Goal: Task Accomplishment & Management: Manage account settings

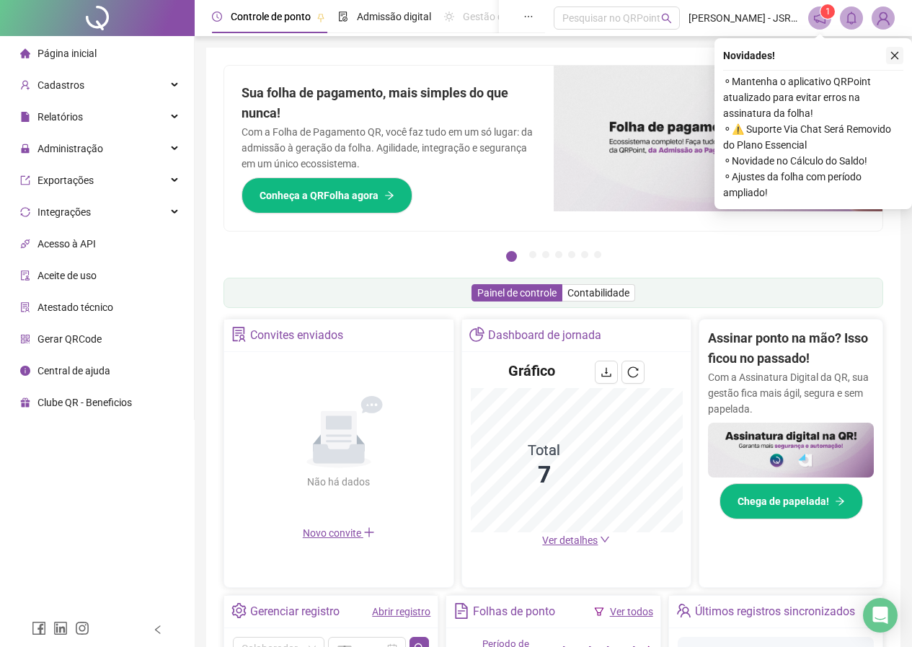
click at [895, 57] on icon "close" at bounding box center [895, 55] width 10 height 10
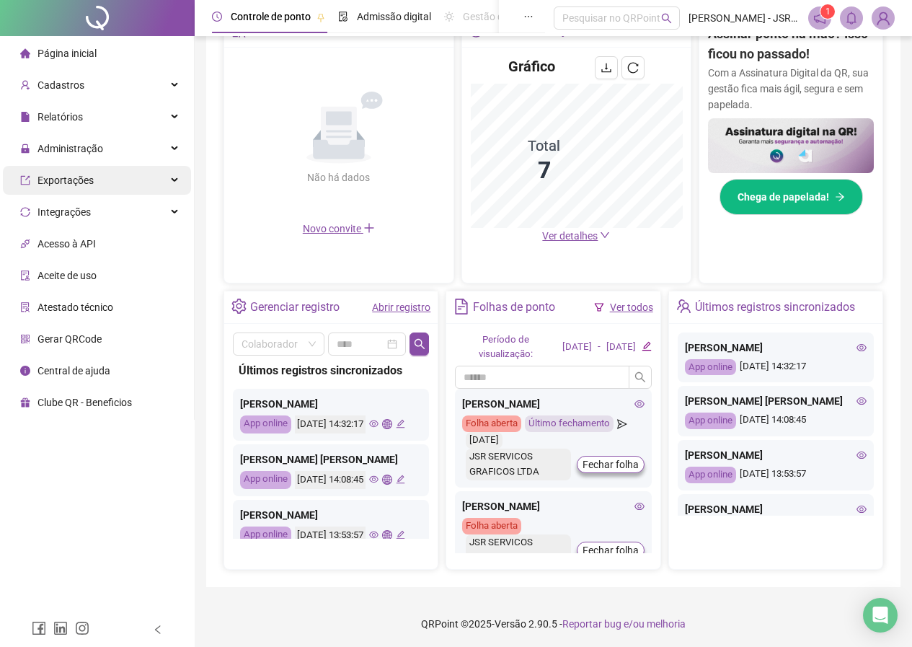
scroll to position [306, 0]
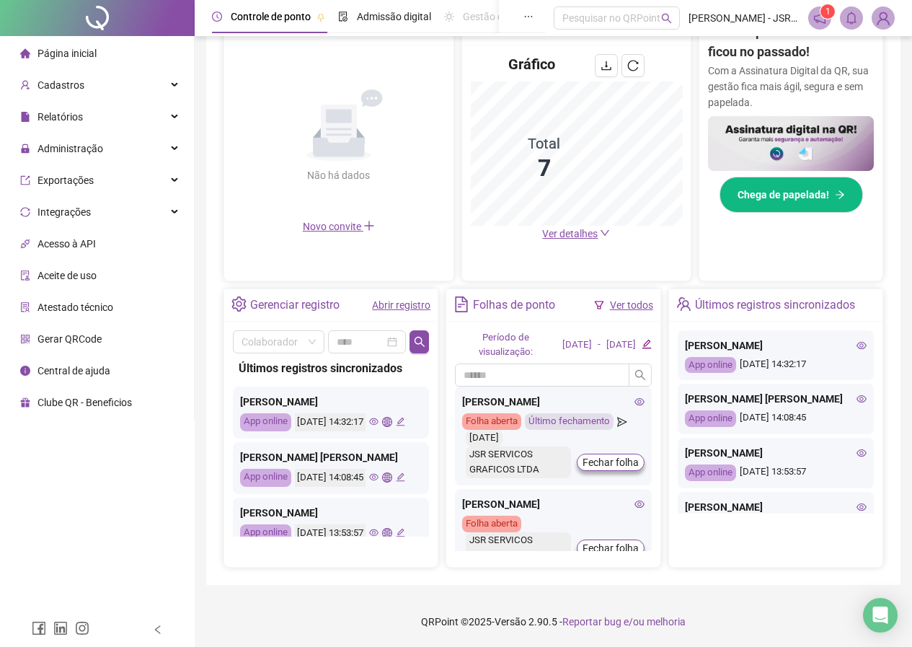
click at [68, 58] on span "Página inicial" at bounding box center [66, 54] width 59 height 12
click at [71, 145] on span "Administração" at bounding box center [70, 149] width 66 height 12
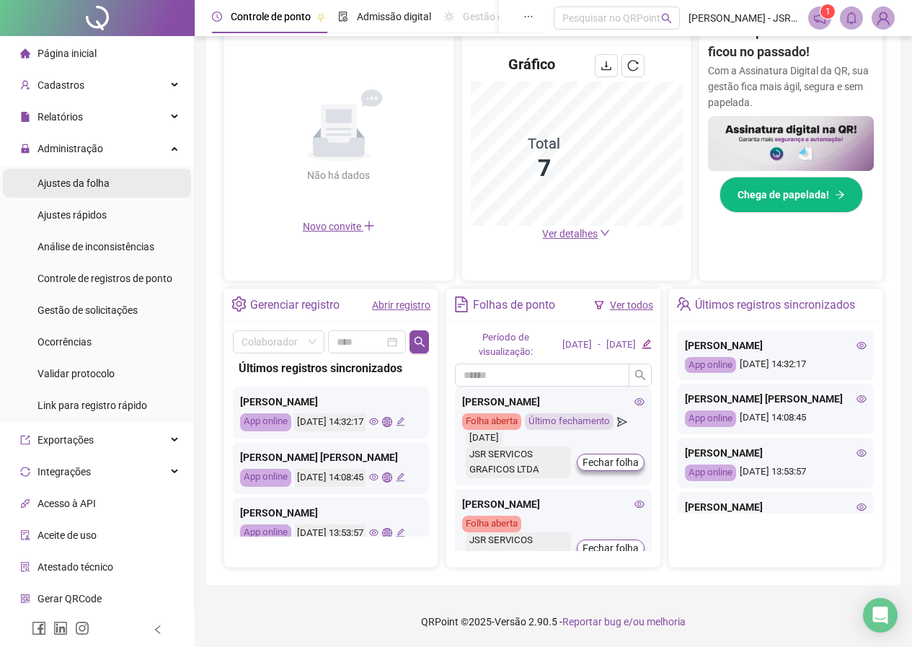
click at [73, 186] on span "Ajustes da folha" at bounding box center [73, 183] width 72 height 12
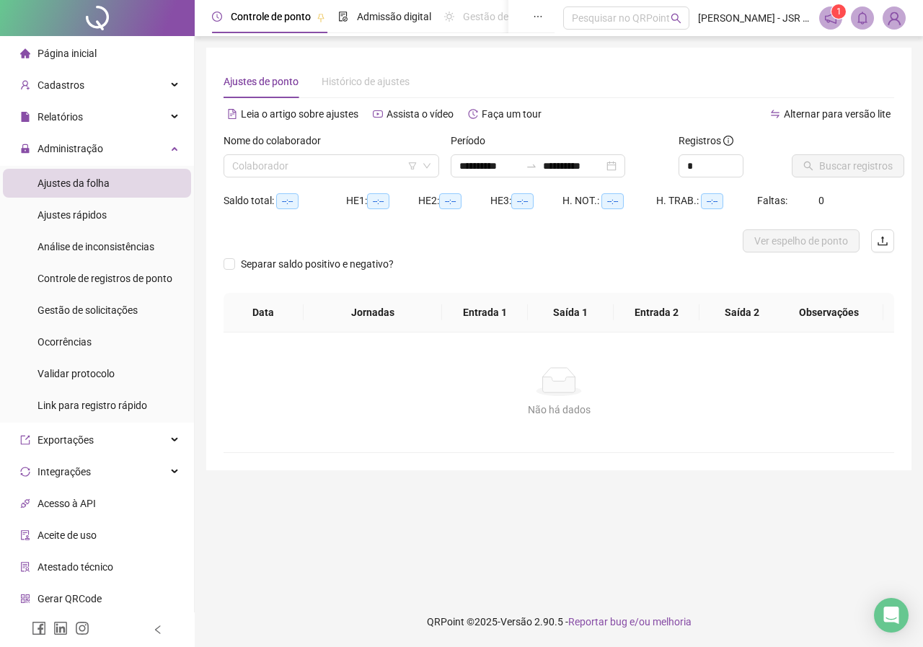
type input "**********"
click at [81, 213] on span "Ajustes rápidos" at bounding box center [71, 215] width 69 height 12
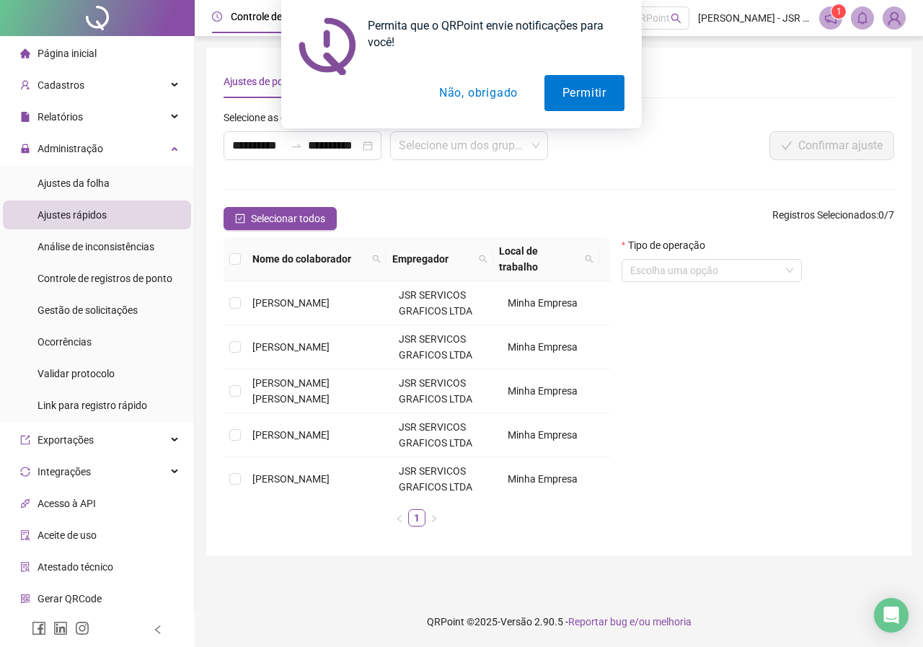
click at [459, 88] on button "Não, obrigado" at bounding box center [478, 93] width 115 height 36
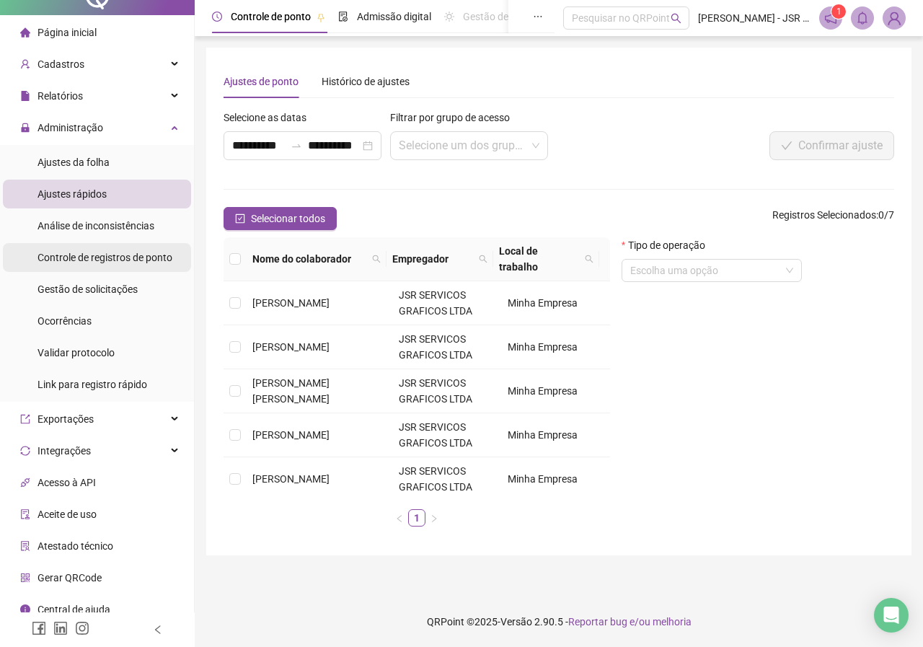
scroll to position [32, 0]
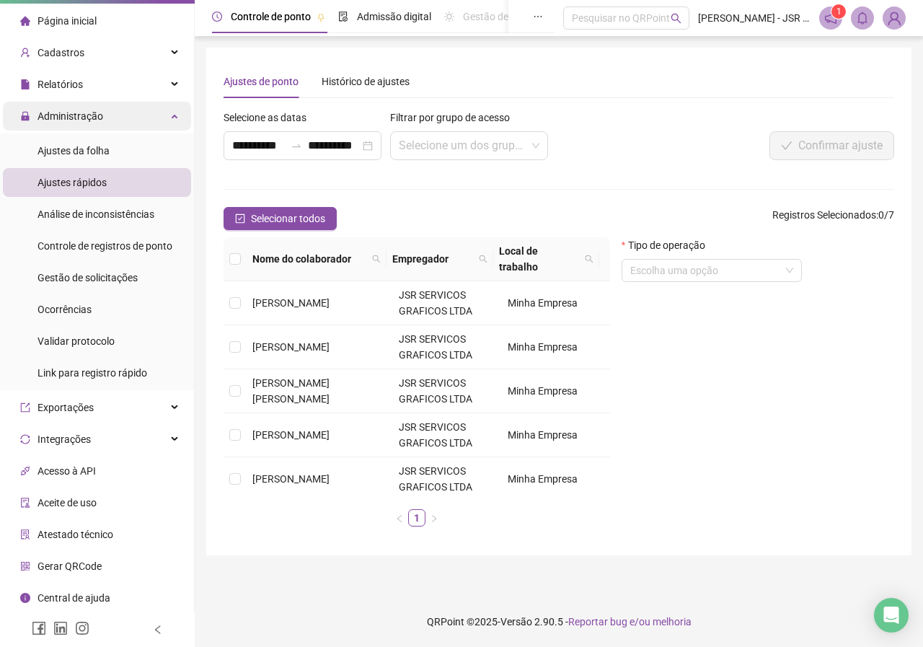
click at [164, 114] on div "Administração" at bounding box center [97, 116] width 188 height 29
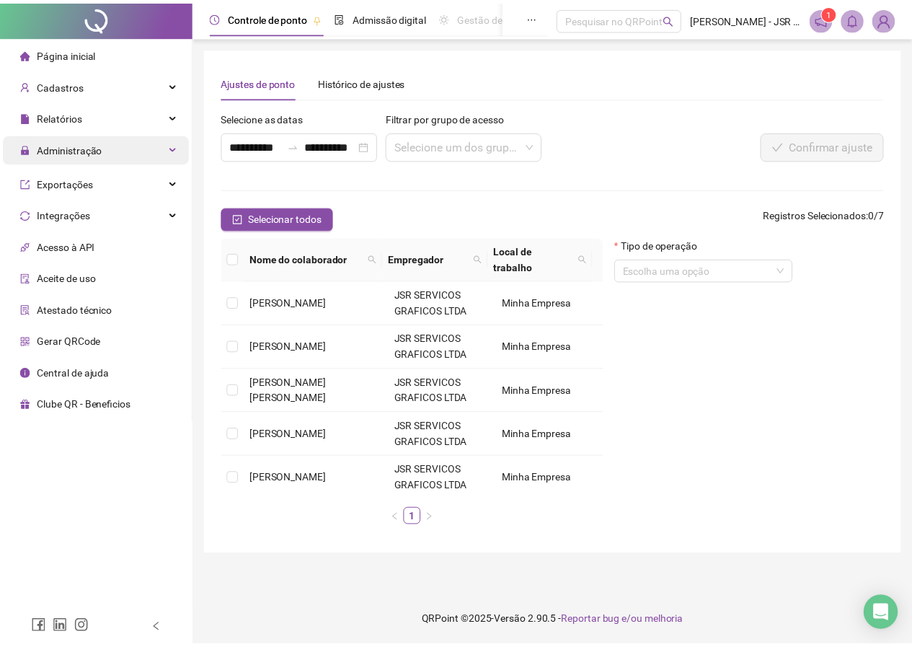
scroll to position [0, 0]
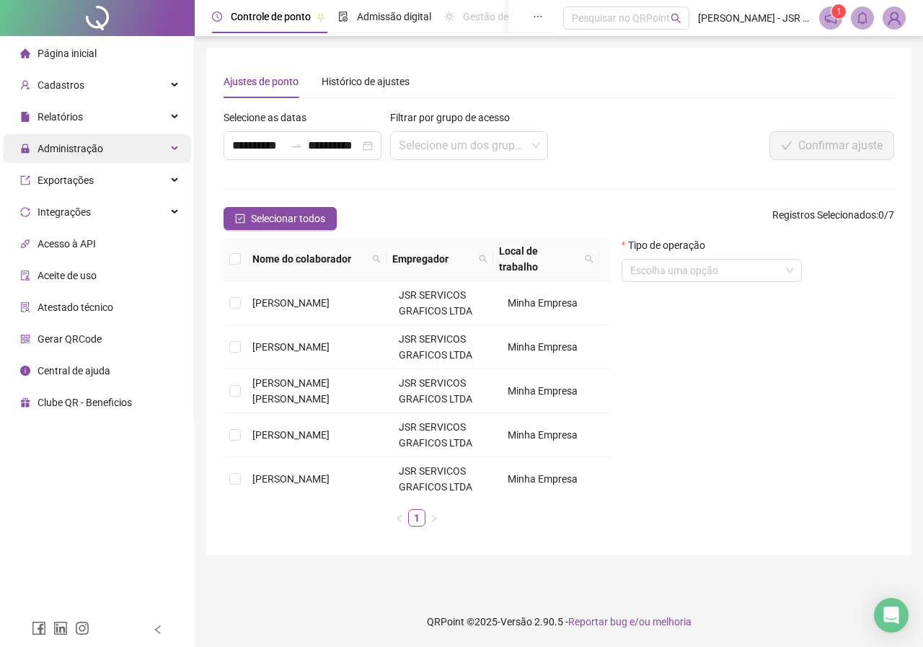
click at [106, 154] on div "Administração" at bounding box center [97, 148] width 188 height 29
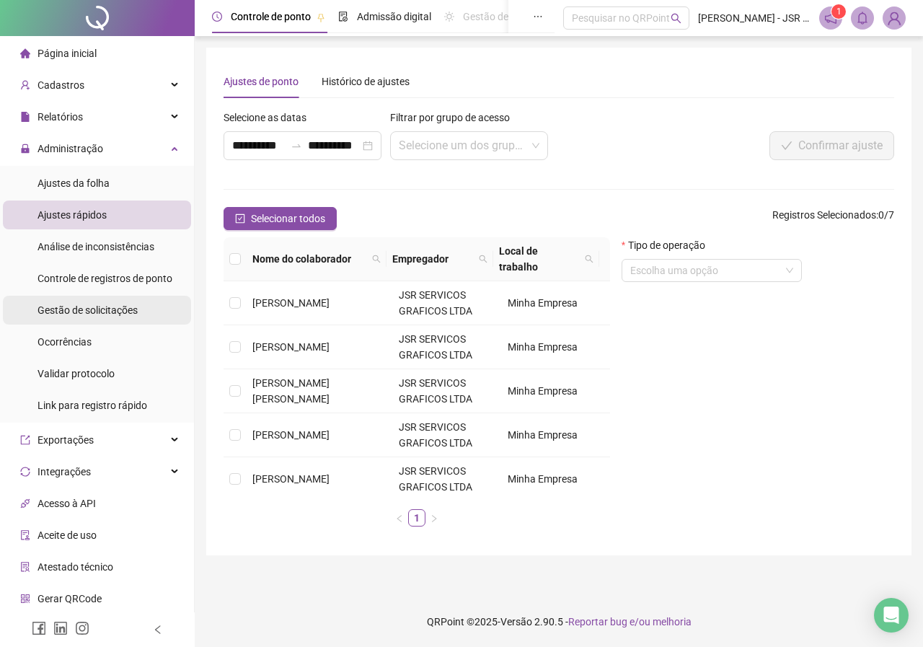
click at [90, 304] on span "Gestão de solicitações" at bounding box center [87, 310] width 100 height 12
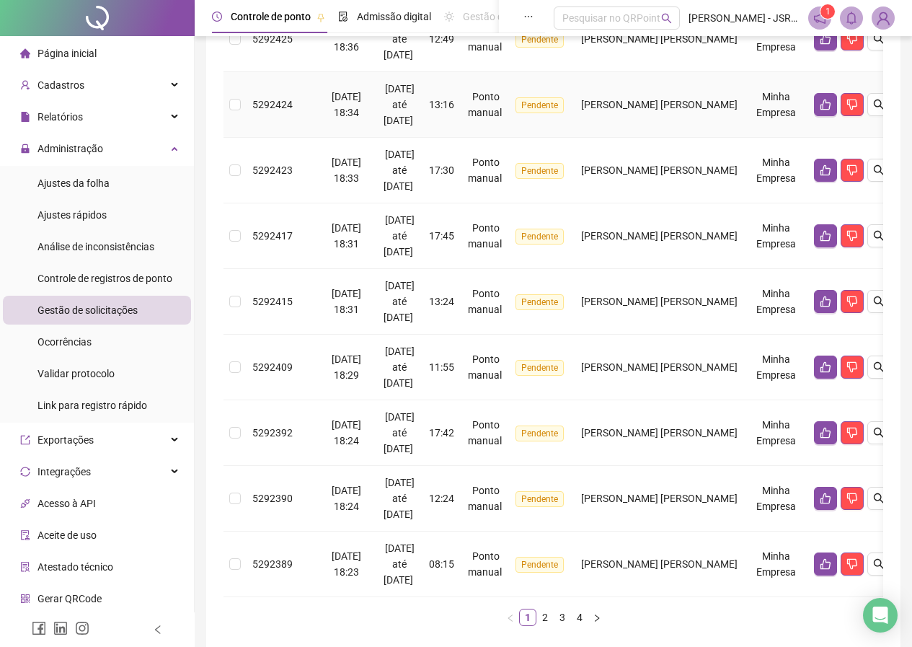
scroll to position [518, 0]
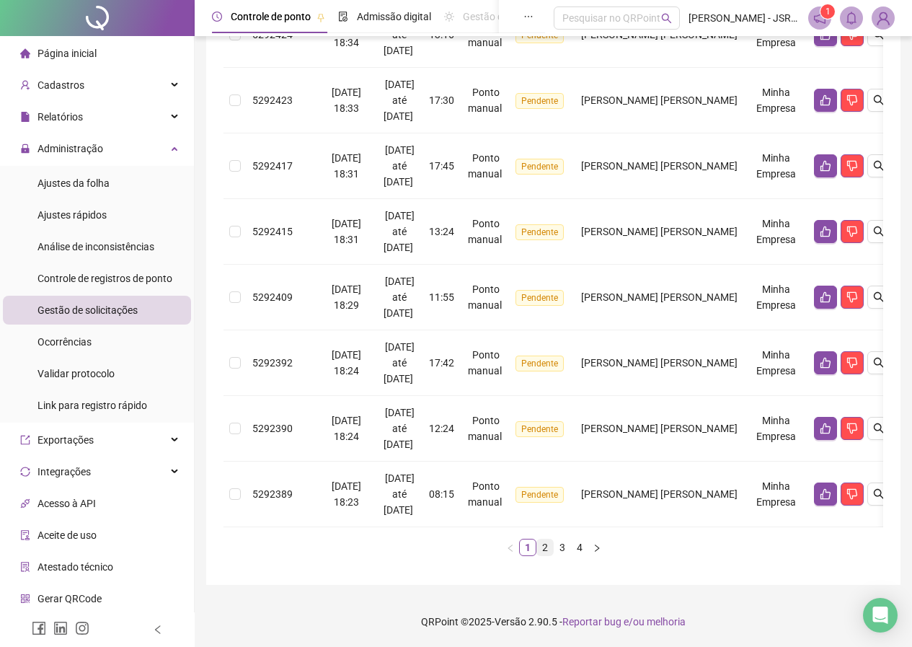
click at [542, 549] on link "2" at bounding box center [545, 547] width 16 height 16
click at [563, 544] on link "3" at bounding box center [562, 547] width 16 height 16
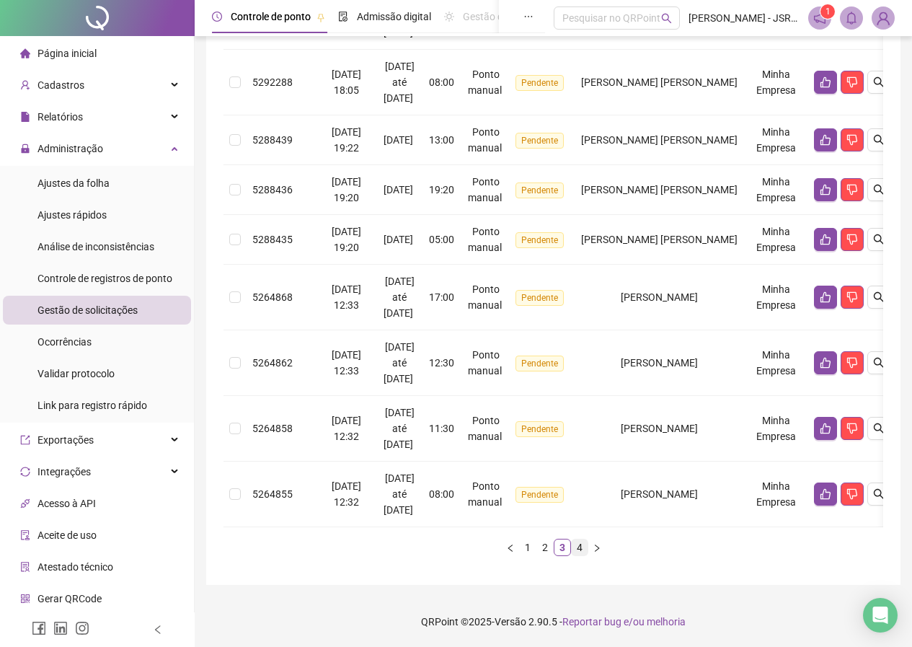
click at [576, 546] on link "4" at bounding box center [580, 547] width 16 height 16
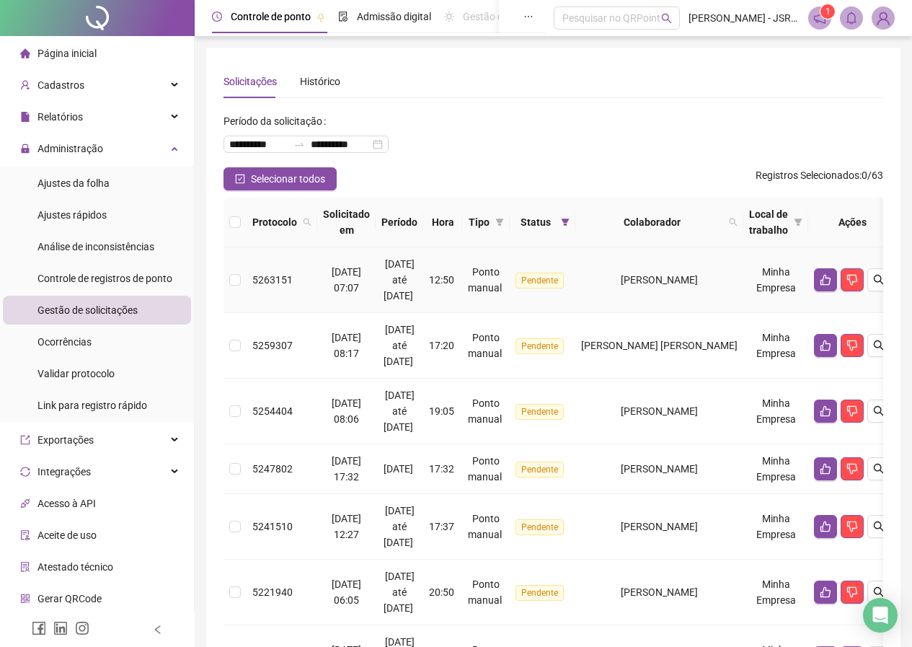
scroll to position [174, 0]
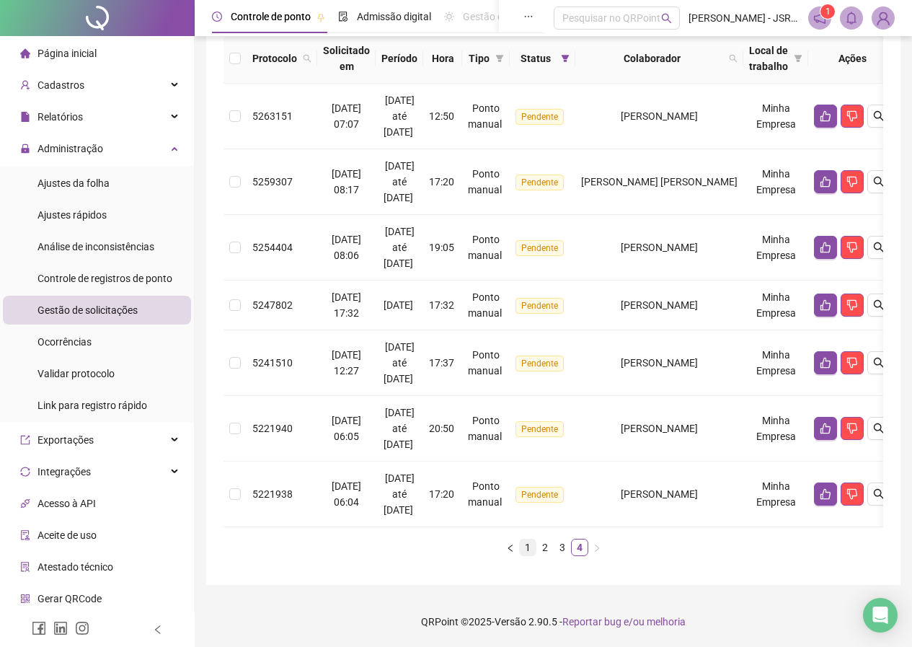
click at [521, 546] on link "1" at bounding box center [528, 547] width 16 height 16
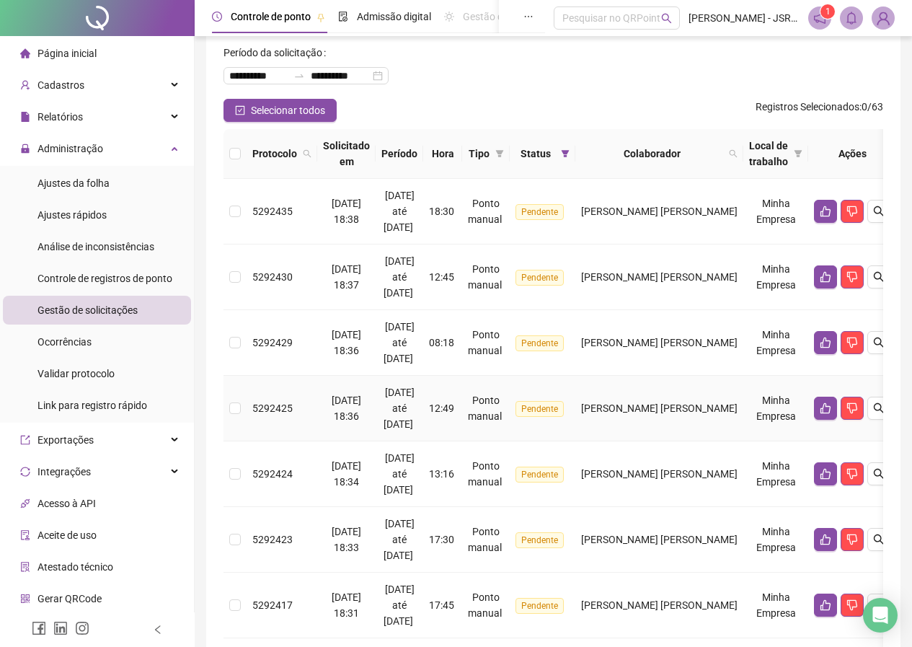
scroll to position [72, 0]
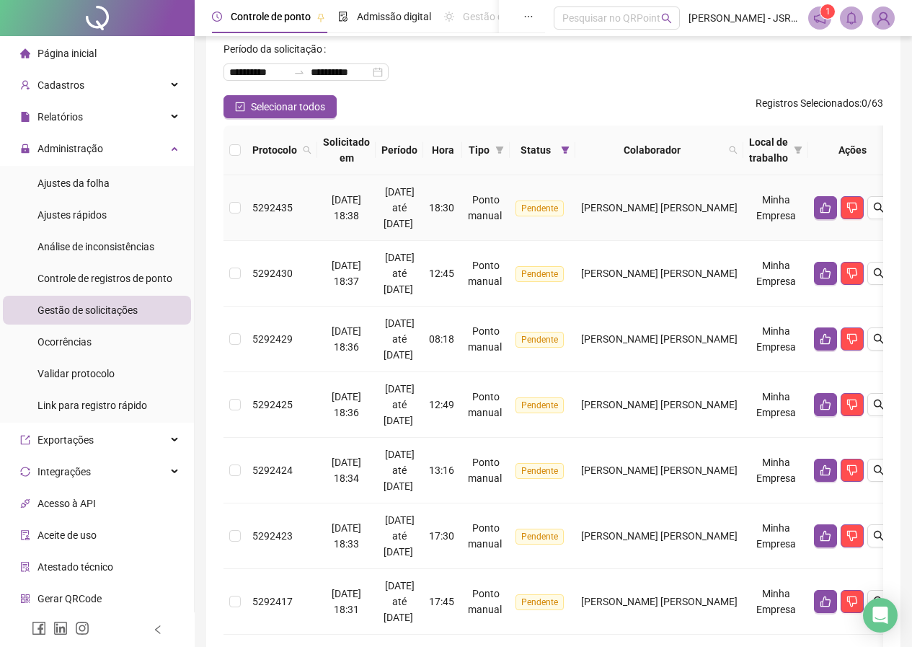
click at [449, 208] on td "18:30" at bounding box center [442, 208] width 39 height 66
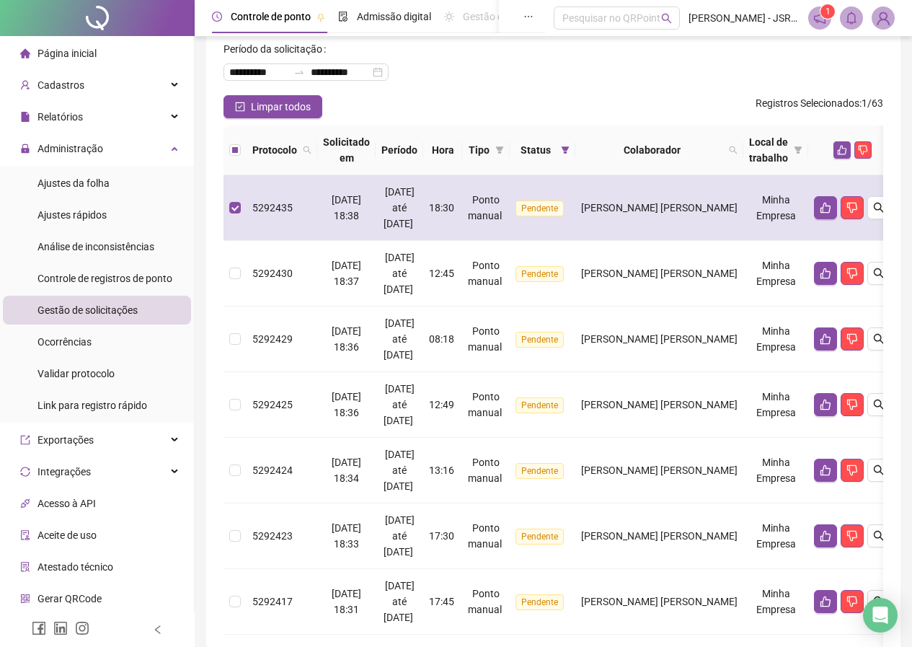
click at [449, 208] on td "18:30" at bounding box center [442, 208] width 39 height 66
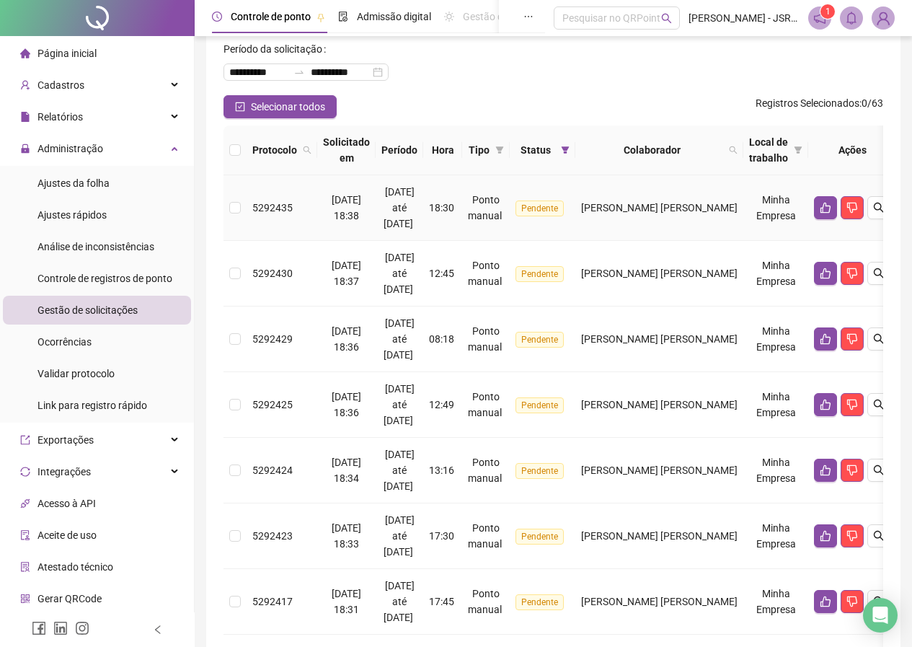
click at [618, 223] on td "[PERSON_NAME] [PERSON_NAME]" at bounding box center [659, 208] width 168 height 66
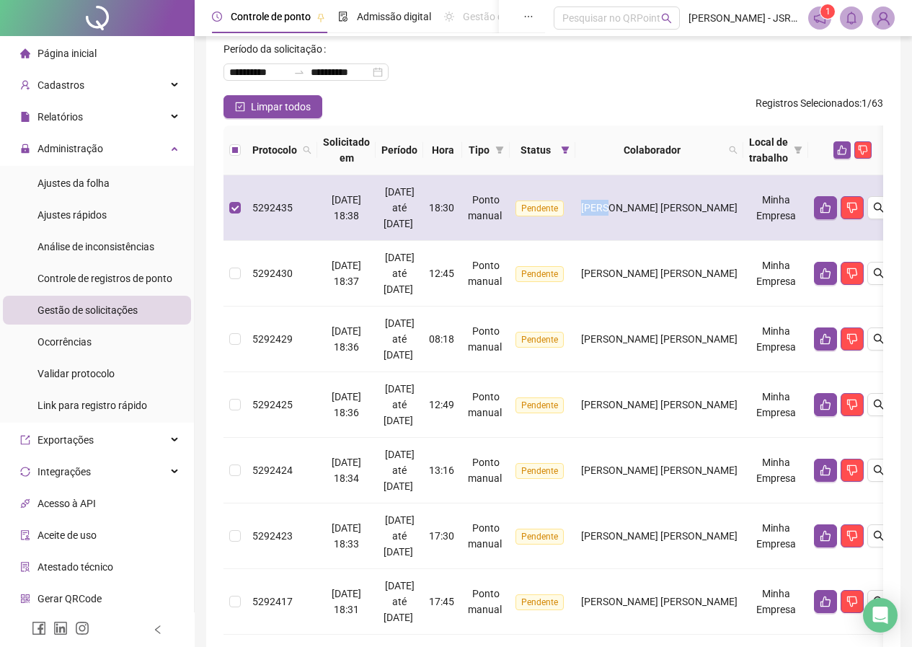
click at [618, 223] on td "[PERSON_NAME] [PERSON_NAME]" at bounding box center [659, 208] width 168 height 66
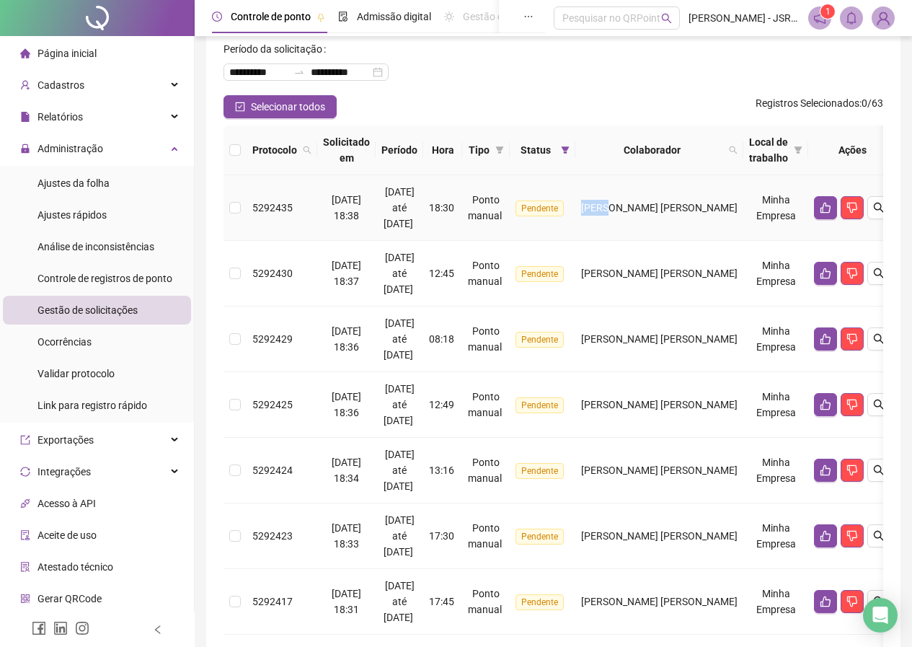
click at [618, 223] on td "[PERSON_NAME] [PERSON_NAME]" at bounding box center [659, 208] width 168 height 66
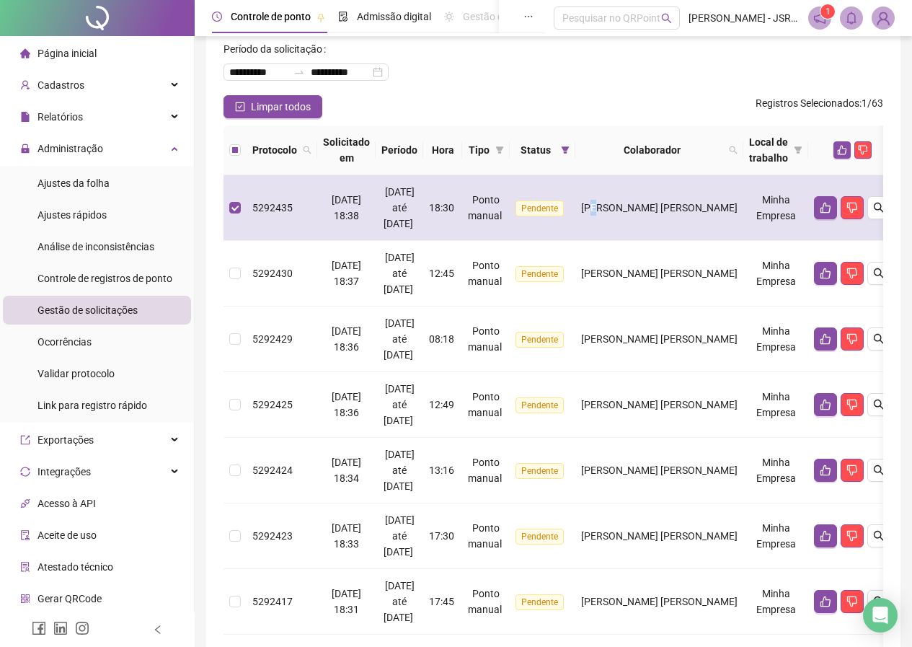
click at [614, 224] on td "[PERSON_NAME] [PERSON_NAME]" at bounding box center [659, 208] width 168 height 66
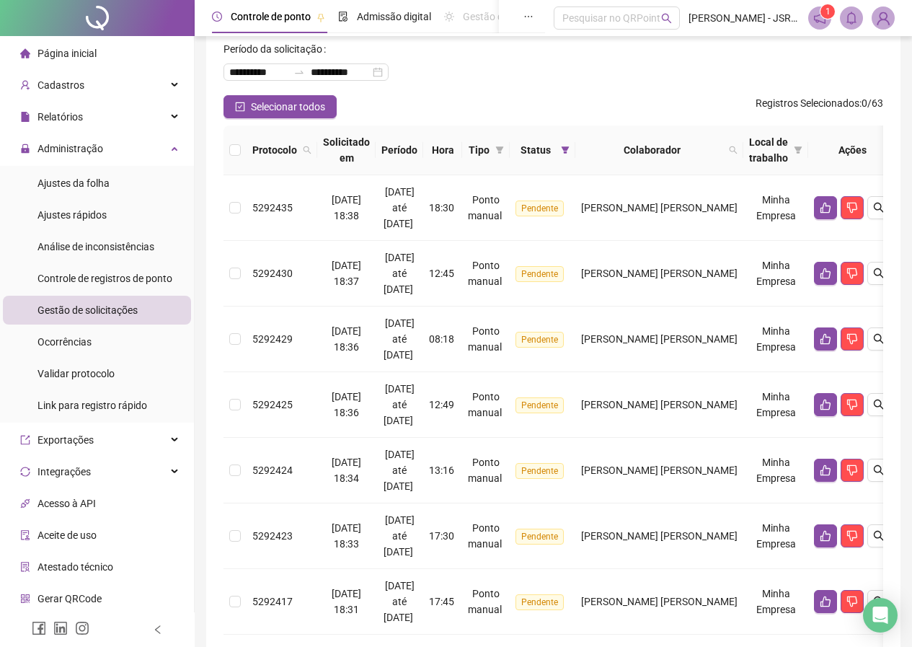
click at [658, 102] on div "Selecionar todos Registros Selecionados : 0 / 63" at bounding box center [553, 106] width 660 height 23
click at [820, 25] on span at bounding box center [819, 17] width 23 height 23
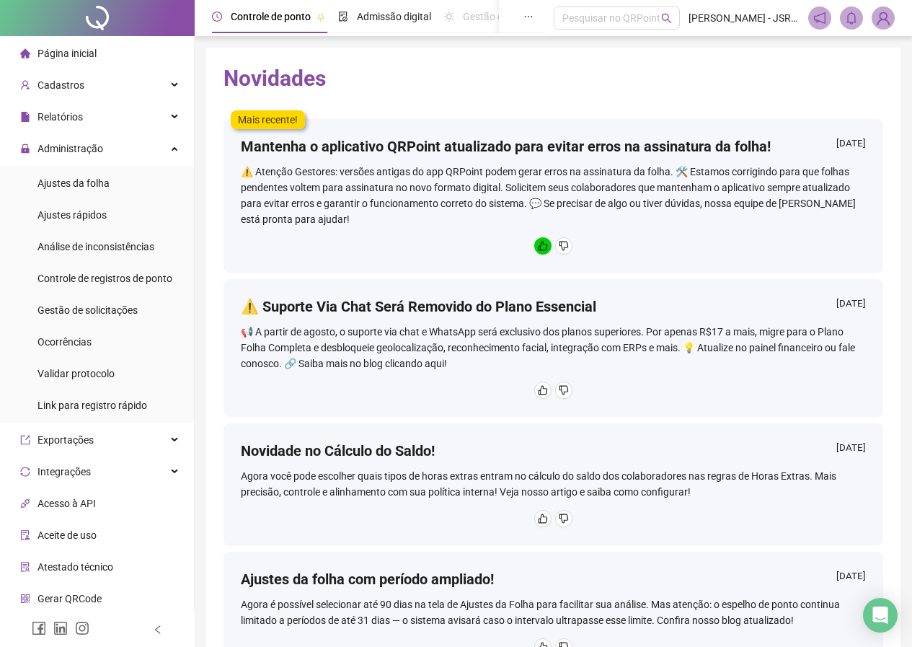
click at [435, 99] on div "Novidades Mais recente! Mantenha o aplicativo QRPoint atualizado para evitar er…" at bounding box center [553, 408] width 694 height 720
click at [82, 81] on div "Cadastros" at bounding box center [97, 85] width 188 height 29
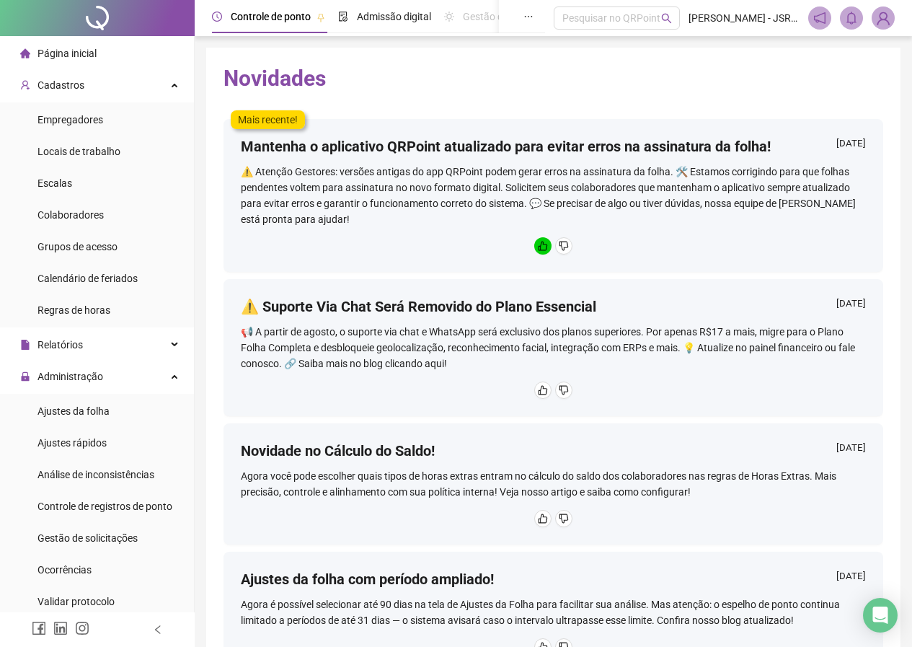
click at [136, 100] on li "Cadastros Empregadores Locais de trabalho Escalas Colaboradores Grupos de acess…" at bounding box center [97, 199] width 194 height 257
click at [142, 80] on div "Cadastros" at bounding box center [97, 85] width 188 height 29
